Goal: Task Accomplishment & Management: Manage account settings

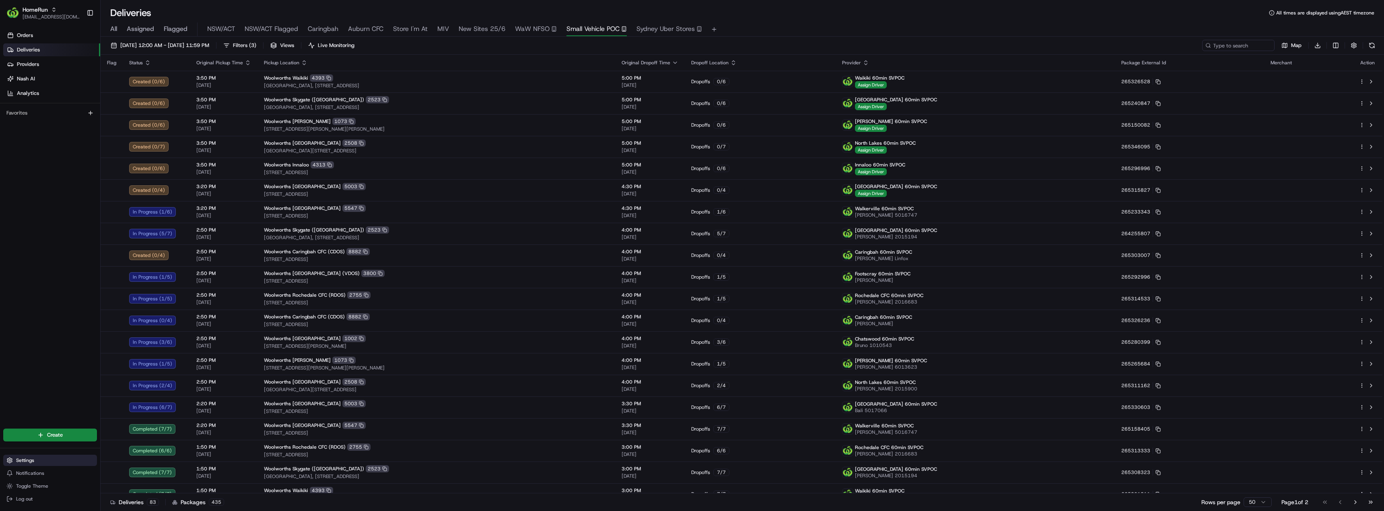
click at [23, 461] on span "Settings" at bounding box center [25, 460] width 18 height 6
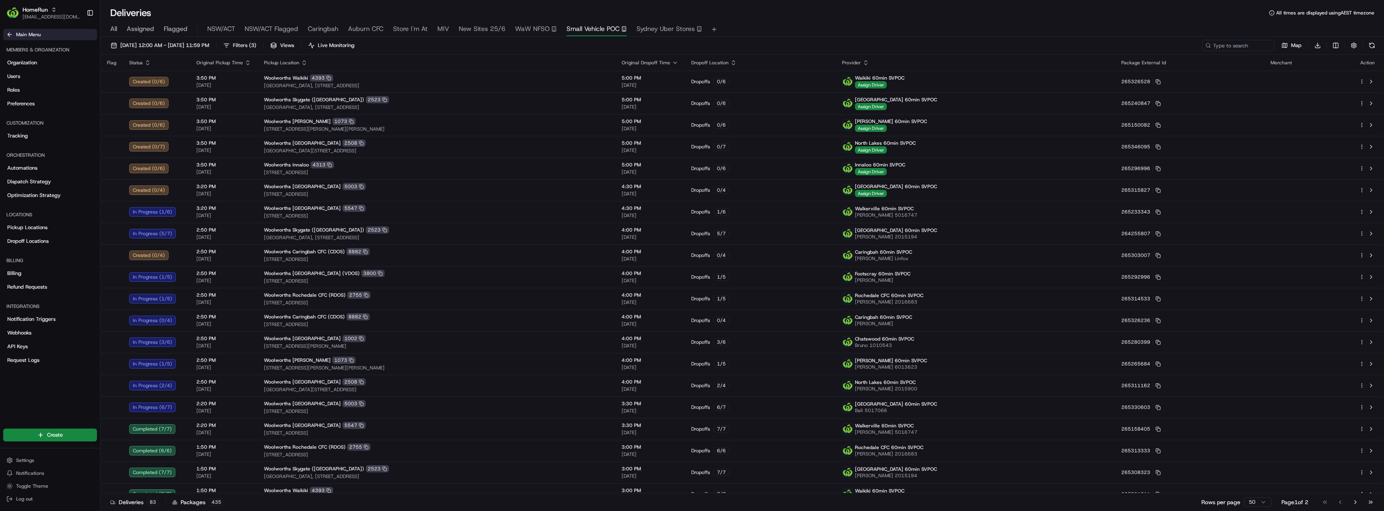
click at [12, 37] on icon at bounding box center [9, 34] width 6 height 6
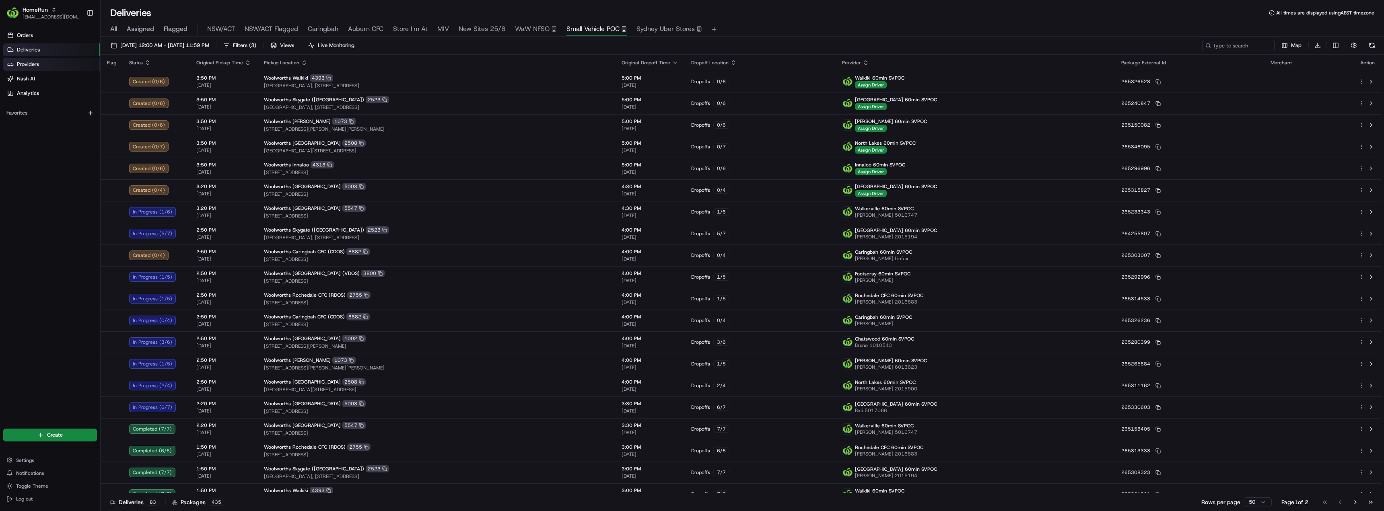
click at [23, 62] on span "Providers" at bounding box center [28, 64] width 22 height 7
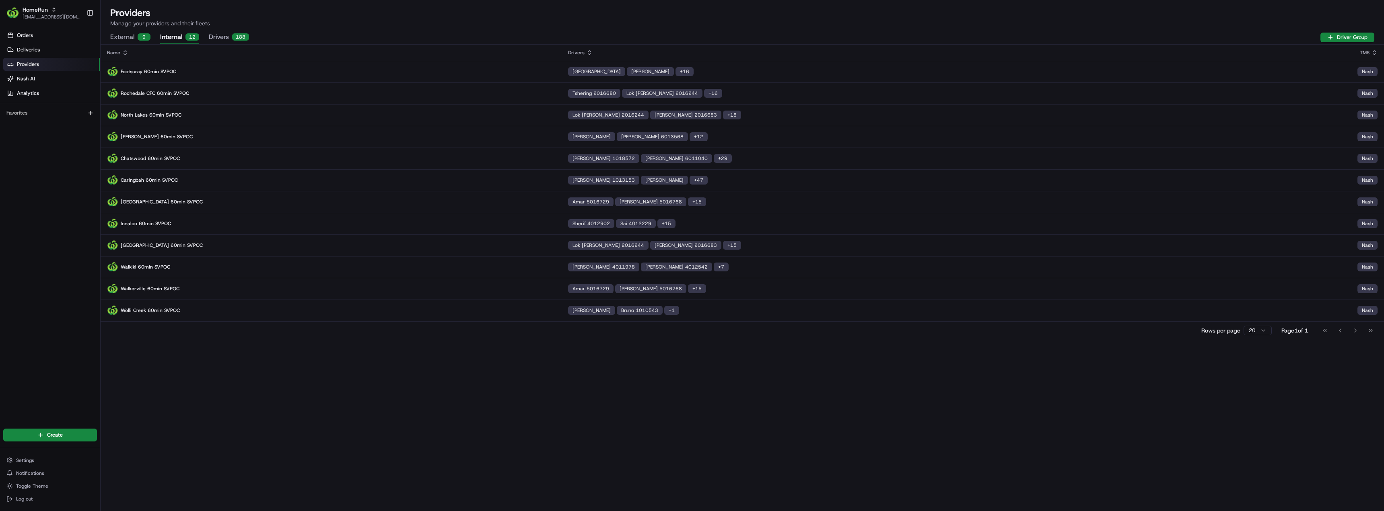
click at [179, 39] on button "Internal 12" at bounding box center [179, 38] width 39 height 14
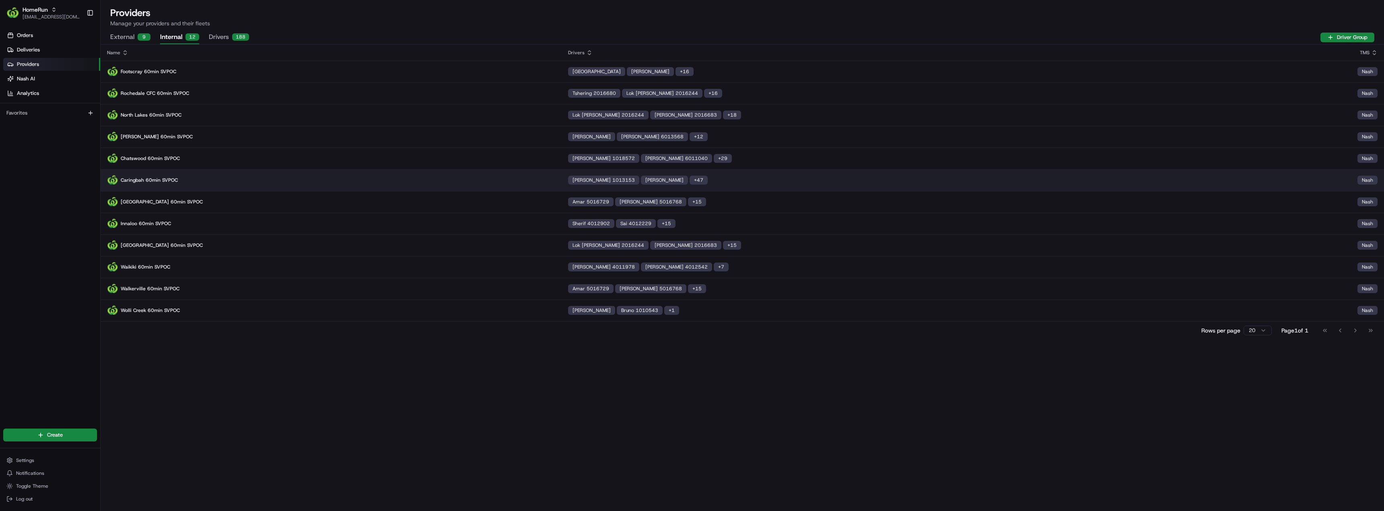
click at [187, 177] on p "Caringbah 60min SVPOC" at bounding box center [331, 180] width 448 height 11
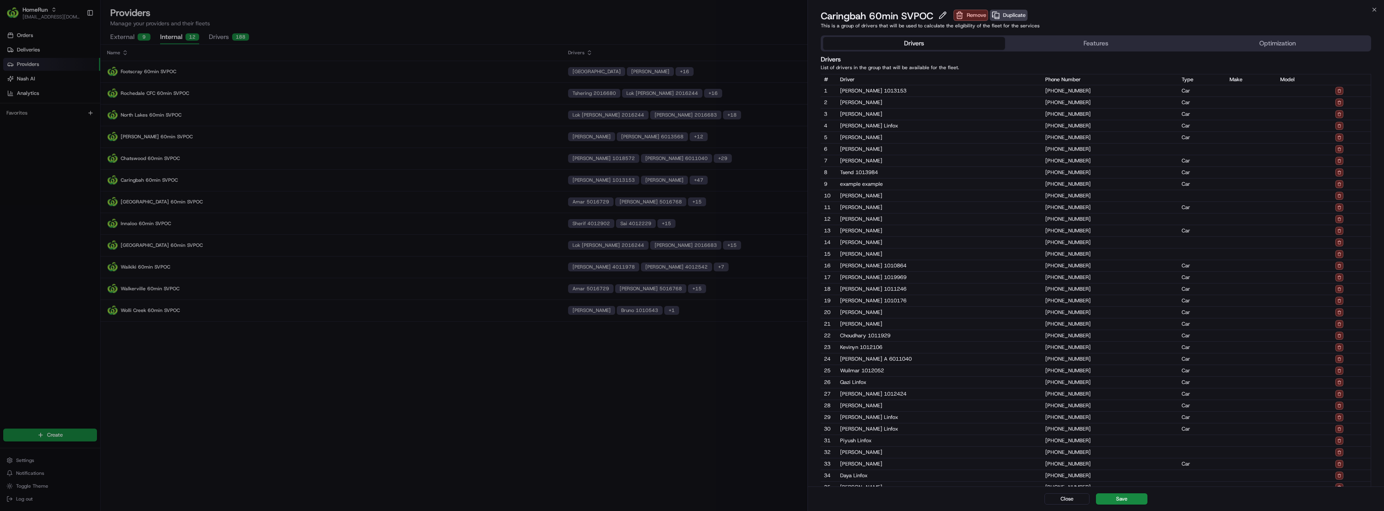
click at [1266, 43] on button "Optimization" at bounding box center [1278, 43] width 182 height 13
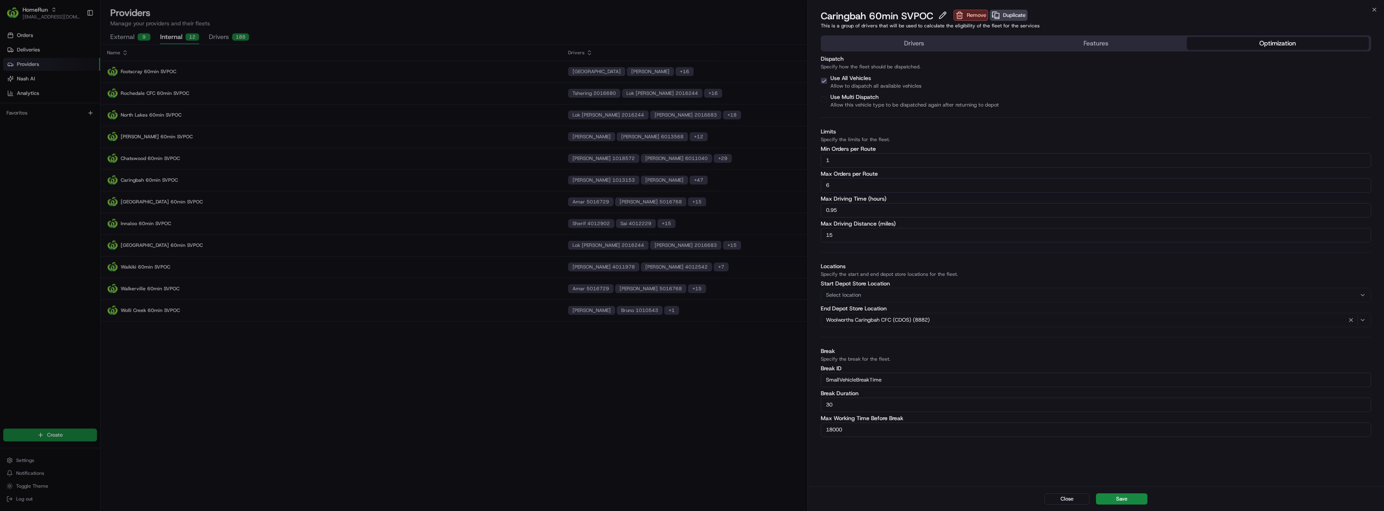
click at [843, 185] on input "6" at bounding box center [1096, 185] width 550 height 14
click at [1124, 497] on button "Save" at bounding box center [1121, 499] width 51 height 11
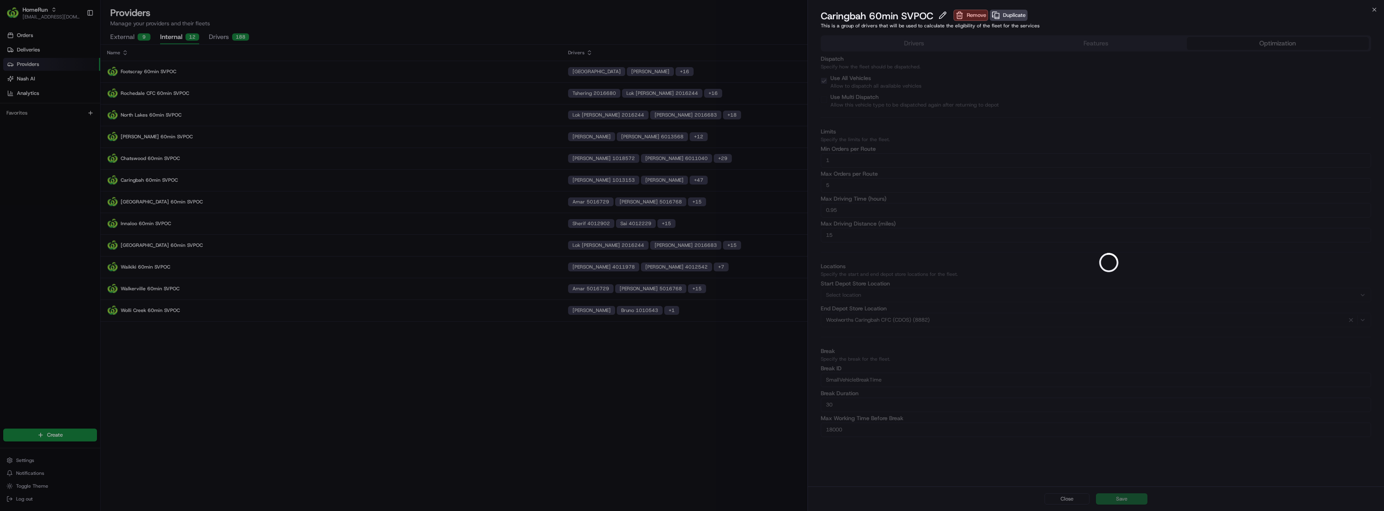
type input "6"
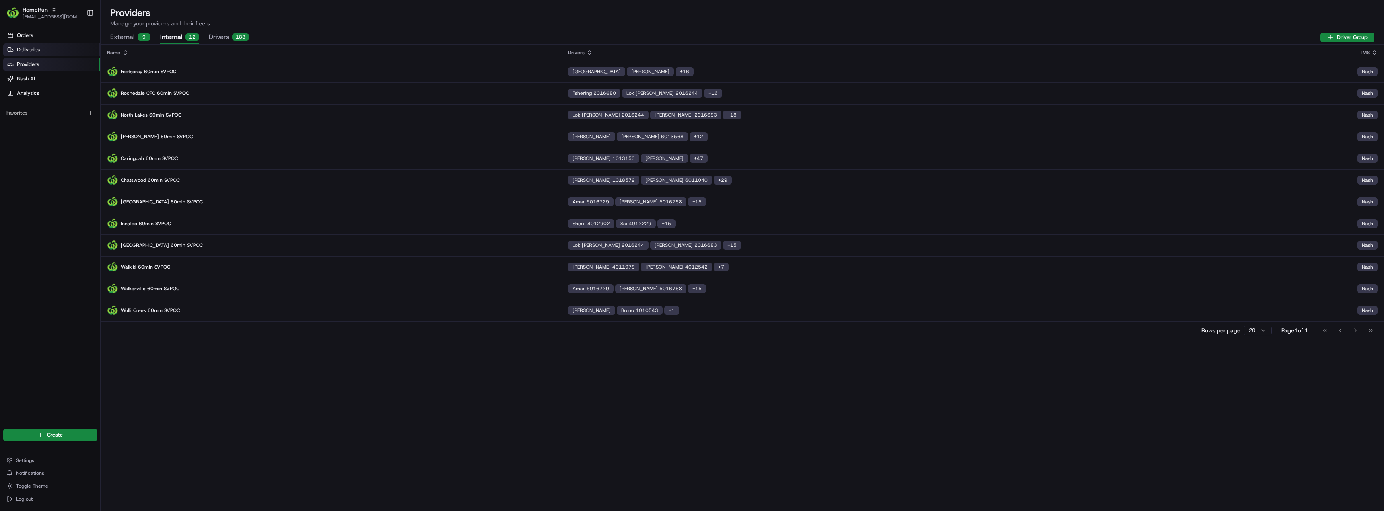
click at [28, 51] on span "Deliveries" at bounding box center [28, 49] width 23 height 7
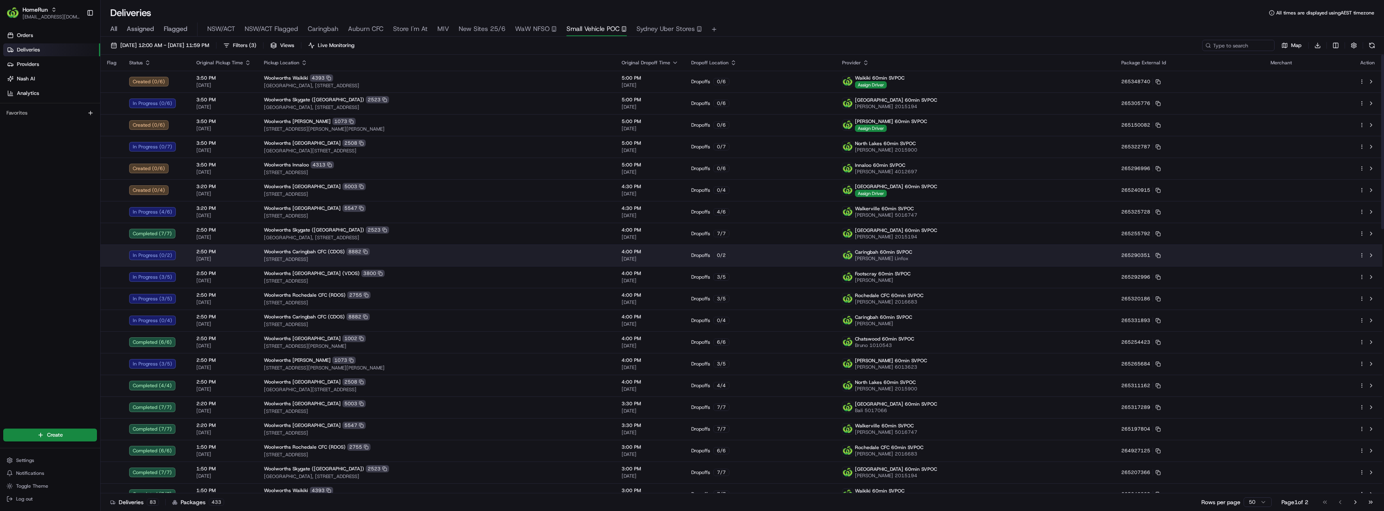
click at [270, 249] on span "Woolworths Caringbah CFC (CDOS)" at bounding box center [304, 252] width 81 height 6
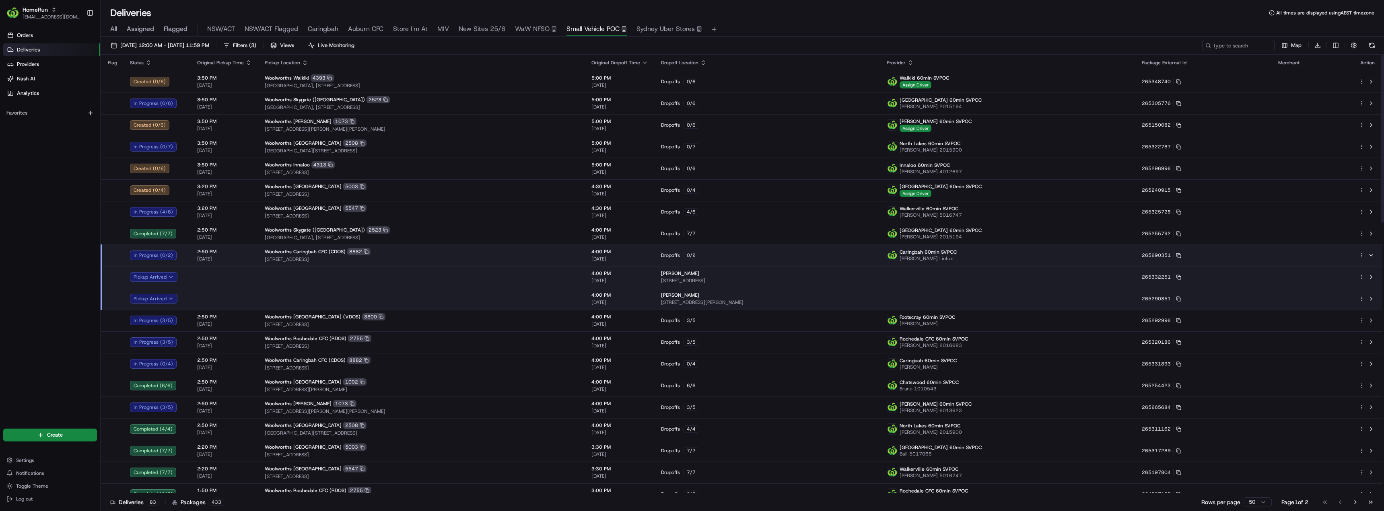
click at [270, 249] on span "Woolworths Caringbah CFC (CDOS)" at bounding box center [305, 252] width 81 height 6
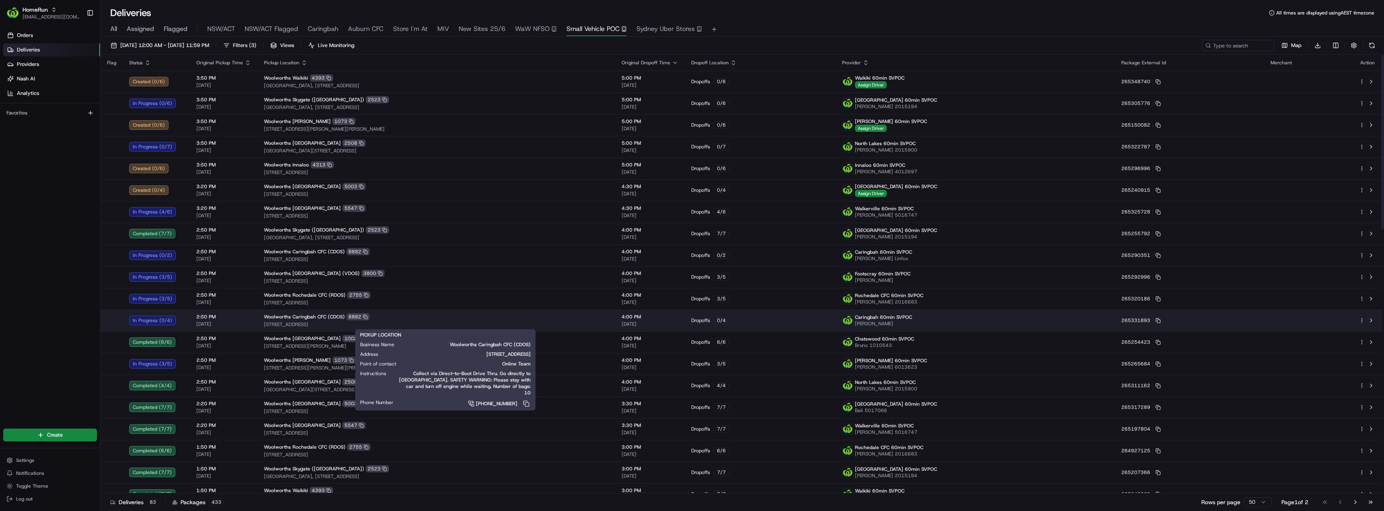
click at [299, 323] on span "[STREET_ADDRESS]" at bounding box center [436, 324] width 345 height 6
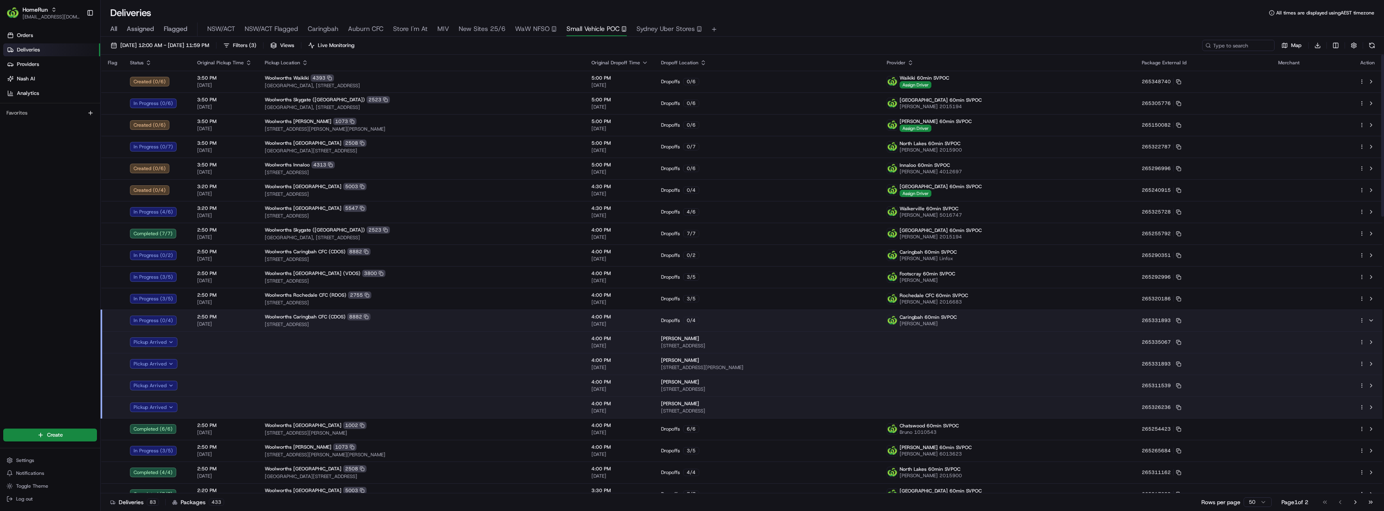
click at [297, 341] on td at bounding box center [421, 342] width 327 height 22
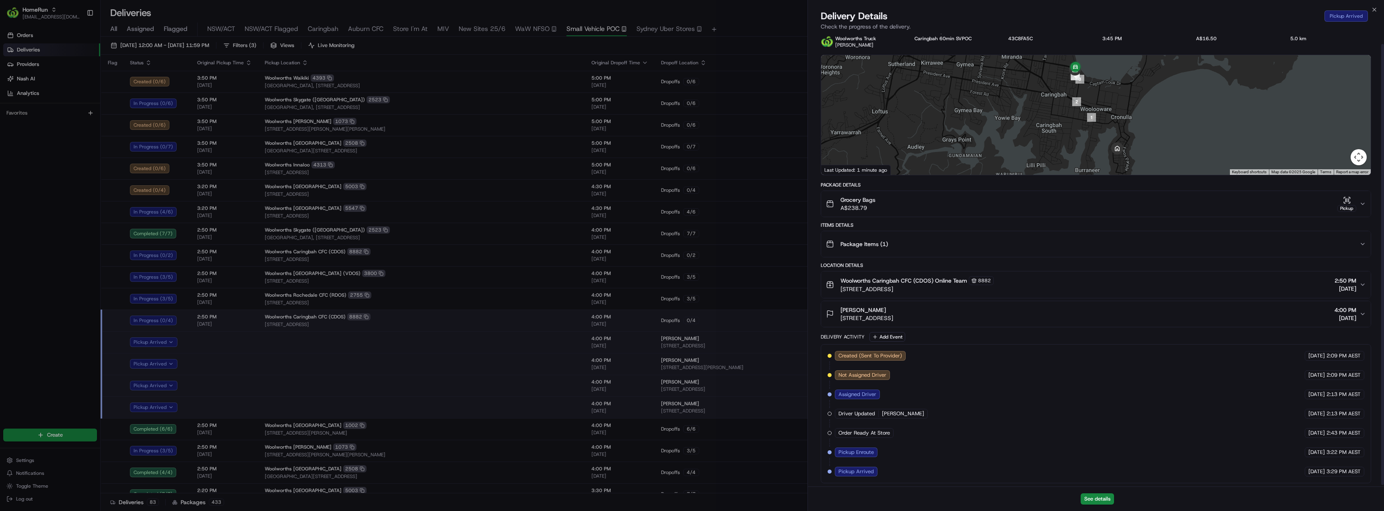
scroll to position [12, 0]
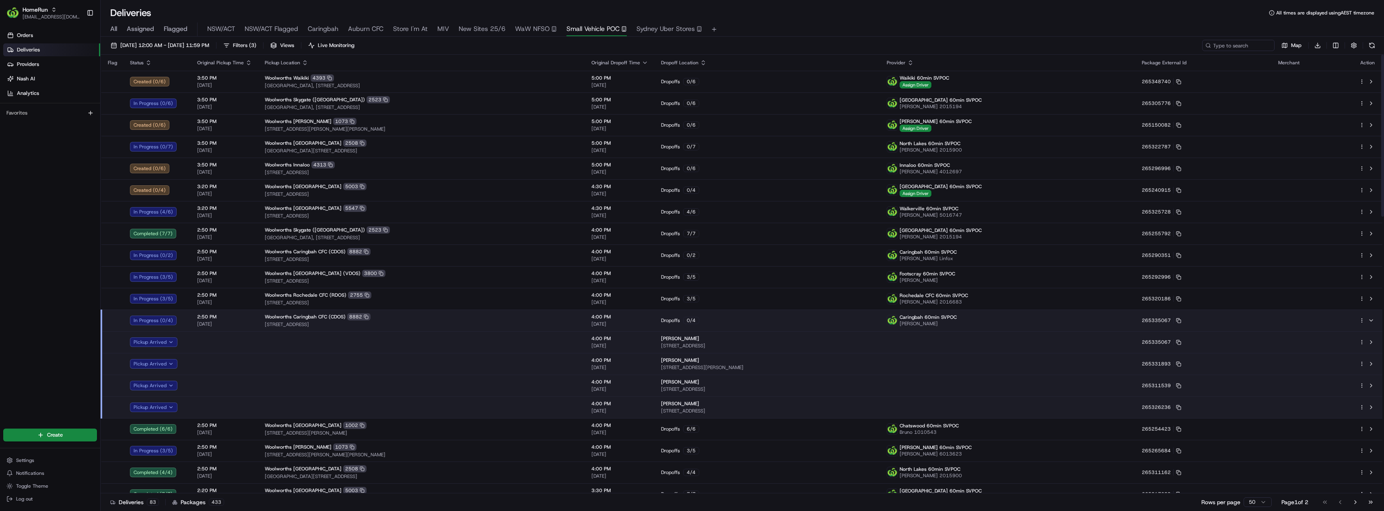
click at [424, 318] on div "Woolworths Caringbah CFC (CDOS) 8882" at bounding box center [422, 316] width 314 height 7
